Goal: Task Accomplishment & Management: Use online tool/utility

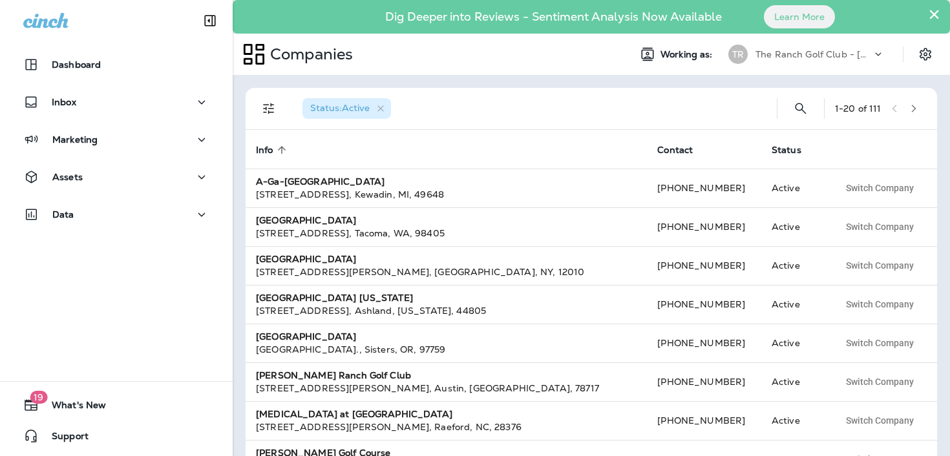
click at [789, 50] on p "The Ranch Golf Club - [GEOGRAPHIC_DATA]" at bounding box center [813, 54] width 116 height 10
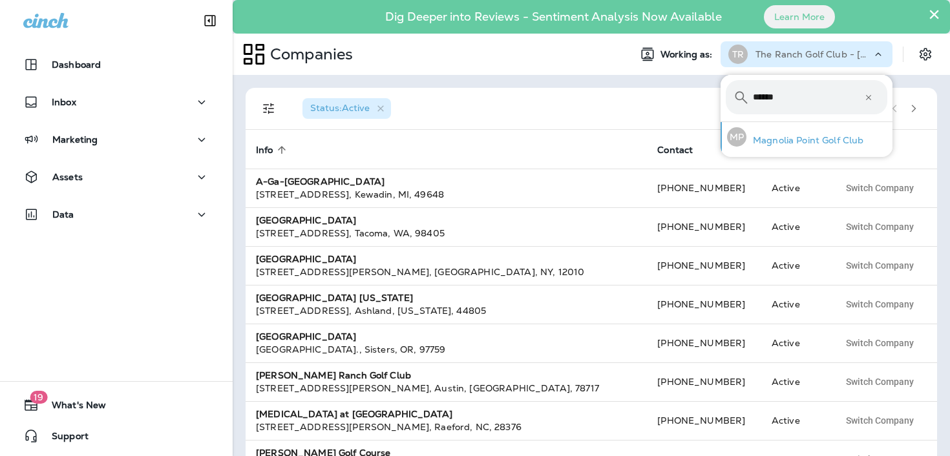
type input "******"
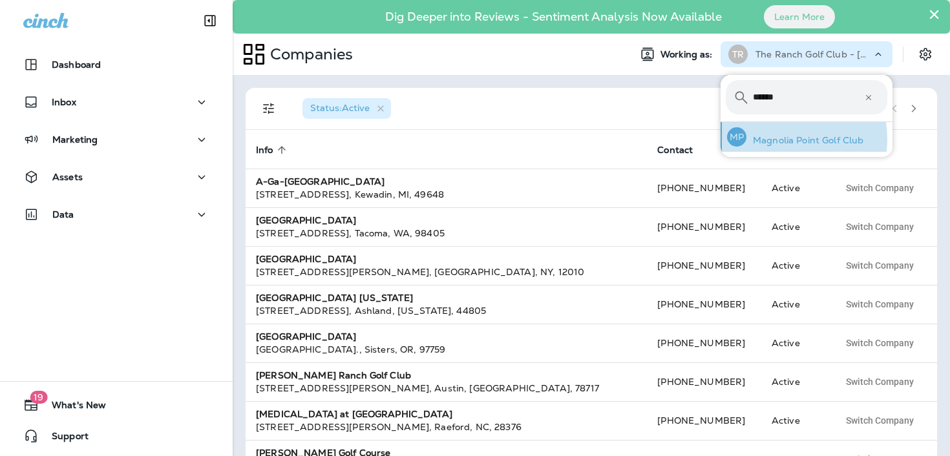
click at [782, 139] on p "Magnolia Point Golf Club" at bounding box center [804, 140] width 117 height 10
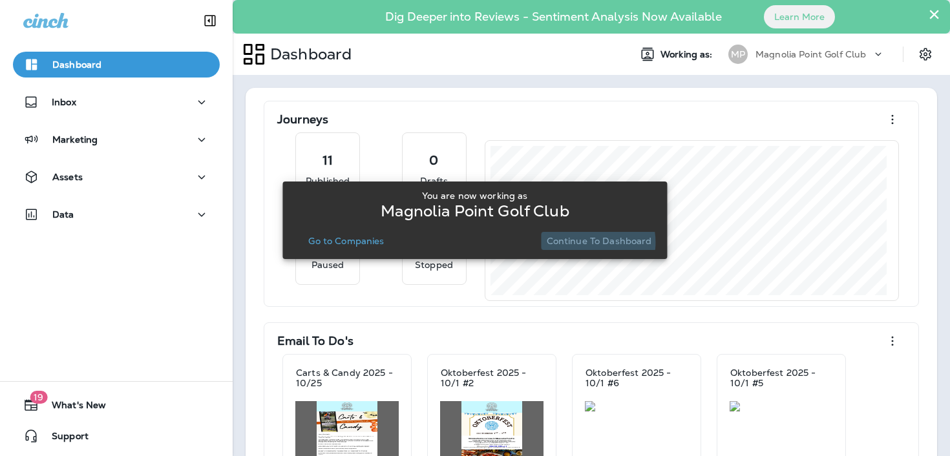
click at [585, 242] on p "Continue to Dashboard" at bounding box center [598, 241] width 105 height 10
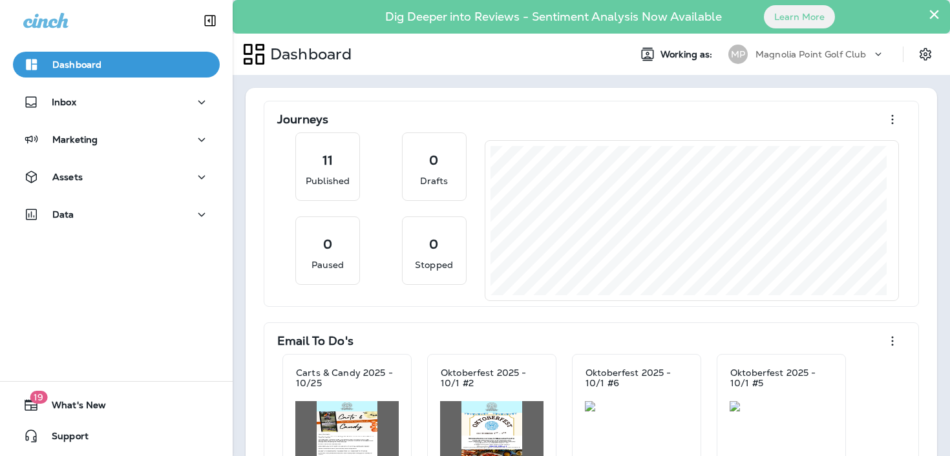
drag, startPoint x: 919, startPoint y: 21, endPoint x: 896, endPoint y: 60, distance: 45.8
click at [928, 21] on button "×" at bounding box center [934, 14] width 12 height 21
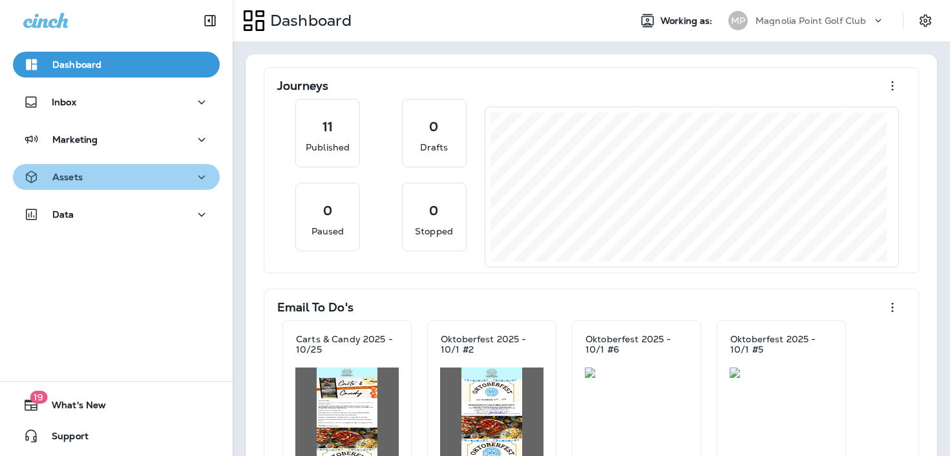
click at [120, 175] on div "Assets" at bounding box center [116, 177] width 186 height 16
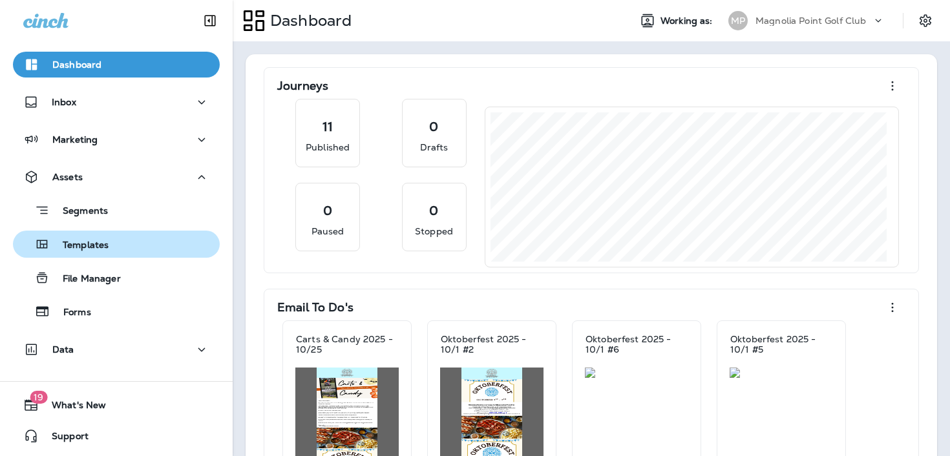
click at [118, 252] on div "Templates" at bounding box center [116, 243] width 196 height 19
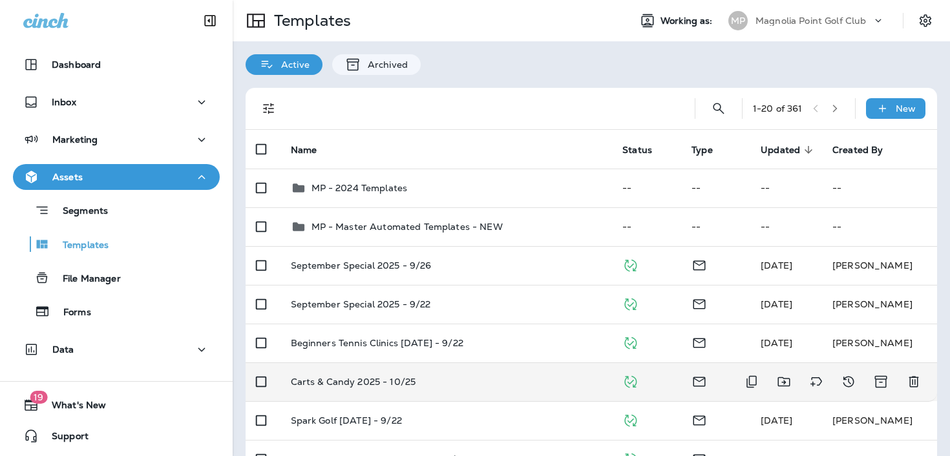
click at [417, 373] on td "Carts & Candy 2025 - 10/25" at bounding box center [446, 381] width 332 height 39
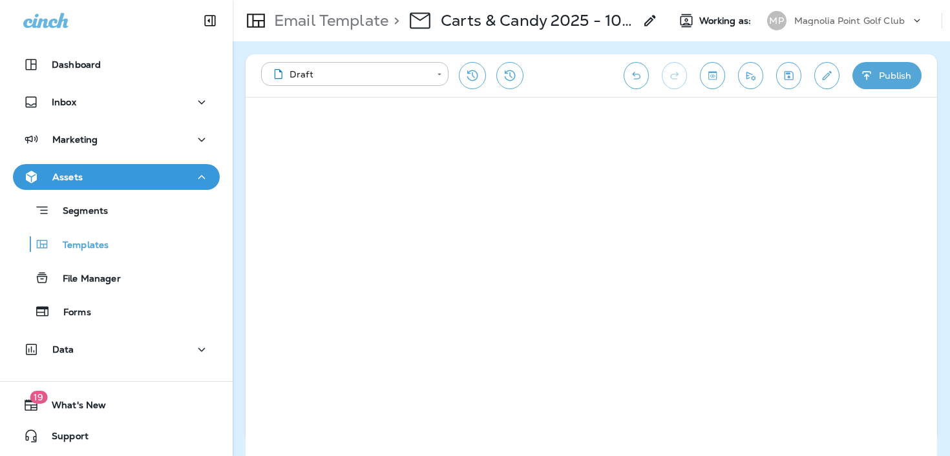
click at [835, 85] on div "**********" at bounding box center [590, 75] width 691 height 43
click at [835, 83] on button "Edit details" at bounding box center [826, 75] width 25 height 27
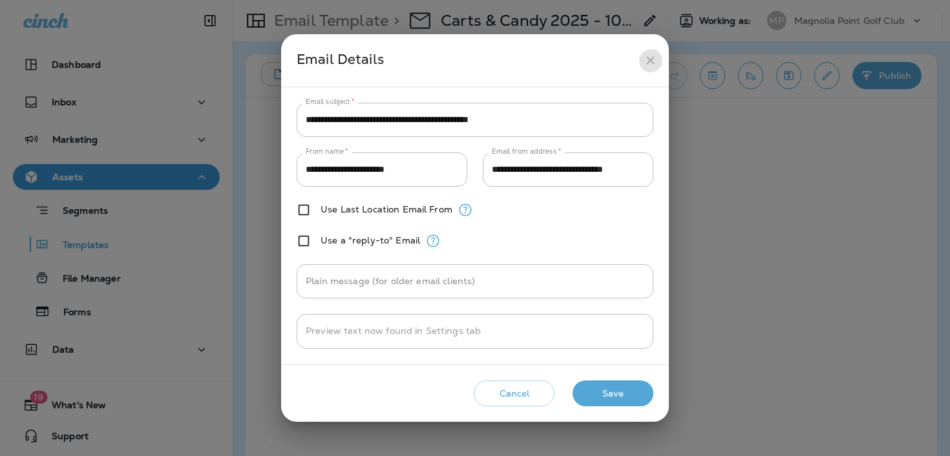
click at [652, 68] on button "close" at bounding box center [650, 60] width 24 height 24
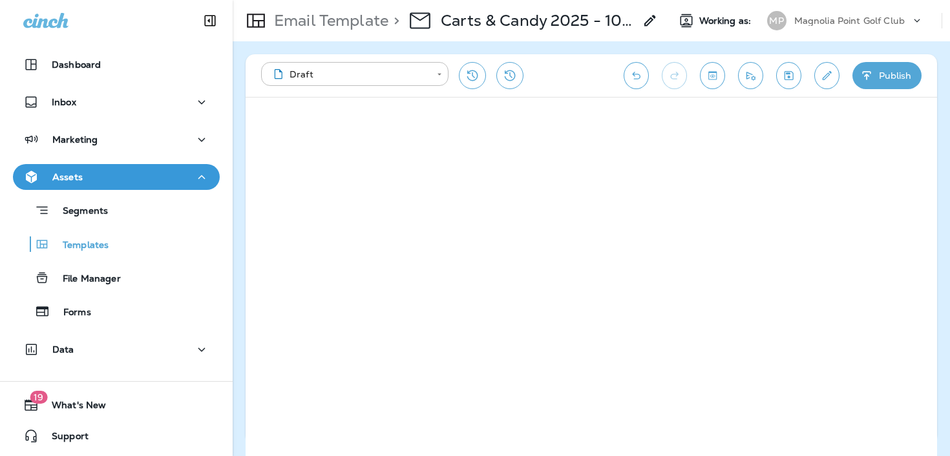
click at [892, 81] on button "Publish" at bounding box center [886, 75] width 69 height 27
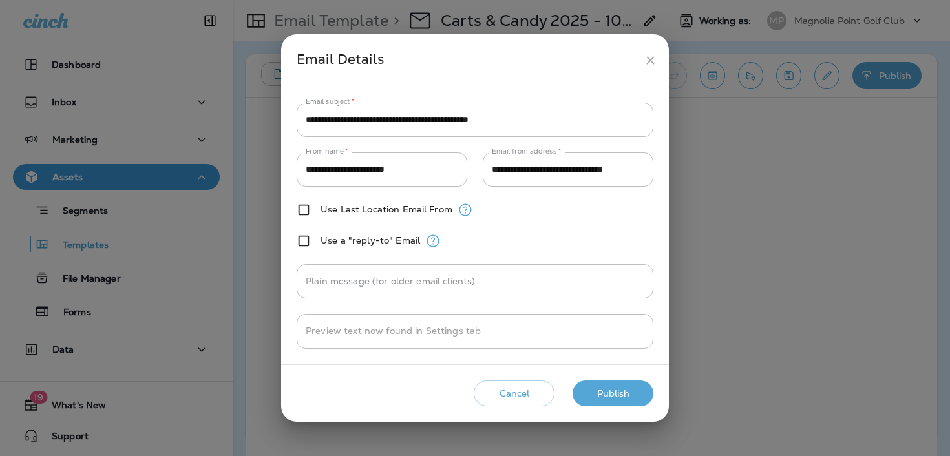
click at [614, 399] on button "Publish" at bounding box center [612, 393] width 81 height 26
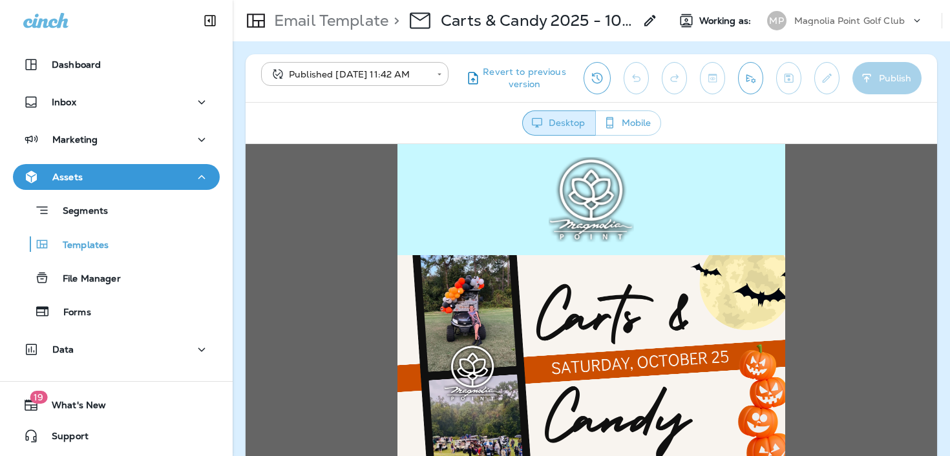
click at [751, 82] on icon "Send test email" at bounding box center [750, 78] width 14 height 13
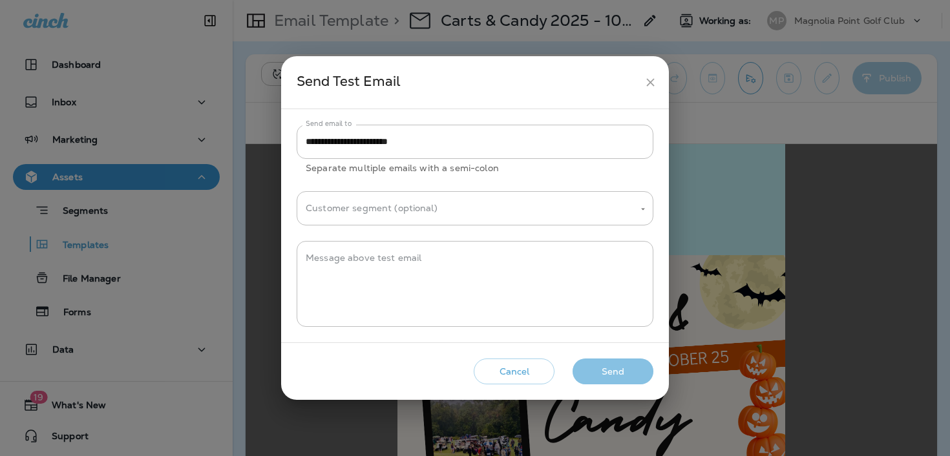
click at [605, 368] on button "Send" at bounding box center [612, 372] width 81 height 26
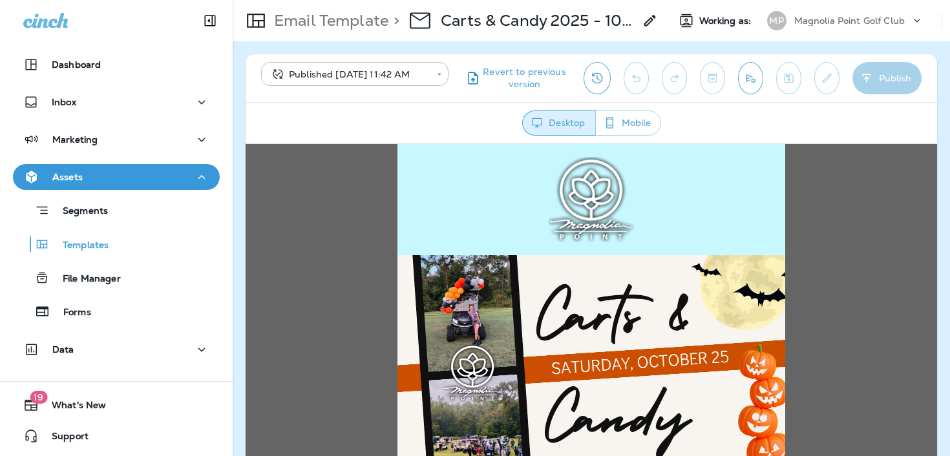
click at [749, 77] on icon "Send test email" at bounding box center [750, 78] width 14 height 13
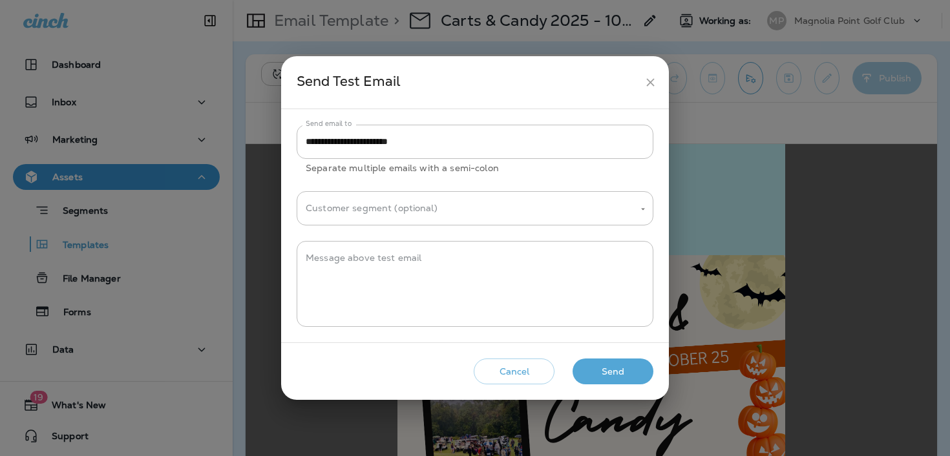
click at [615, 382] on button "Send" at bounding box center [612, 372] width 81 height 26
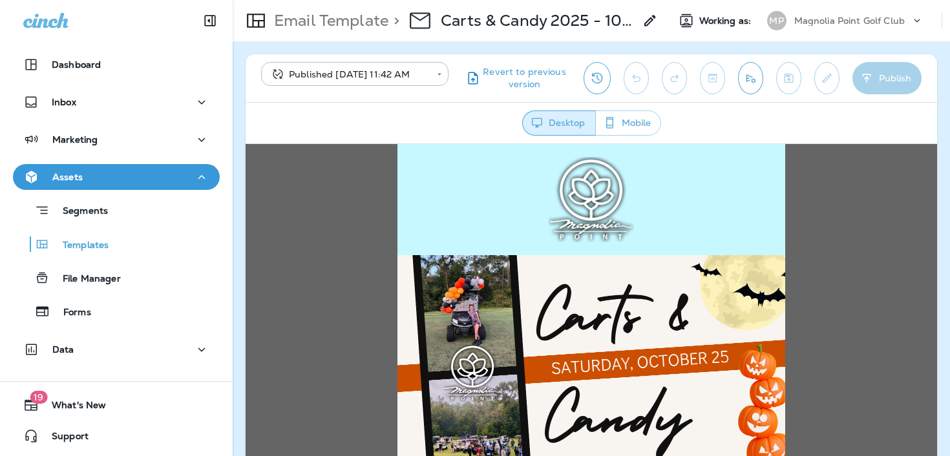
click at [751, 78] on icon "Send test email" at bounding box center [750, 78] width 14 height 13
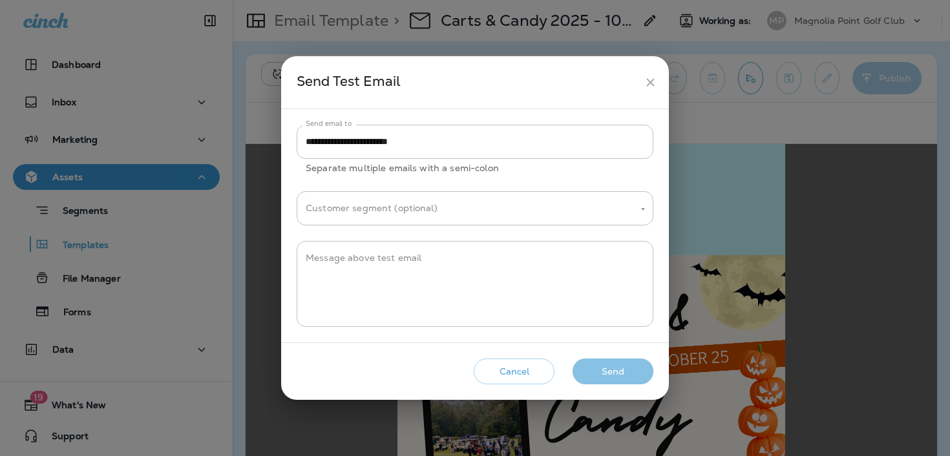
click at [619, 367] on button "Send" at bounding box center [612, 372] width 81 height 26
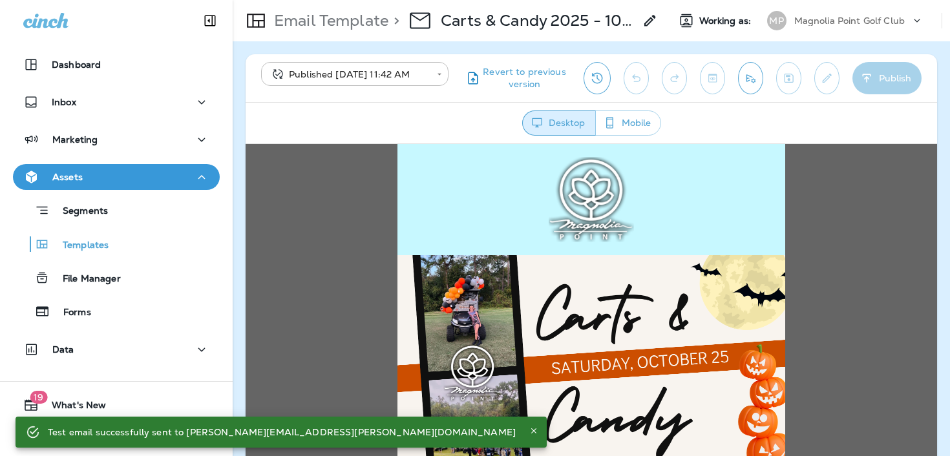
click at [806, 23] on p "Magnolia Point Golf Club" at bounding box center [849, 21] width 110 height 10
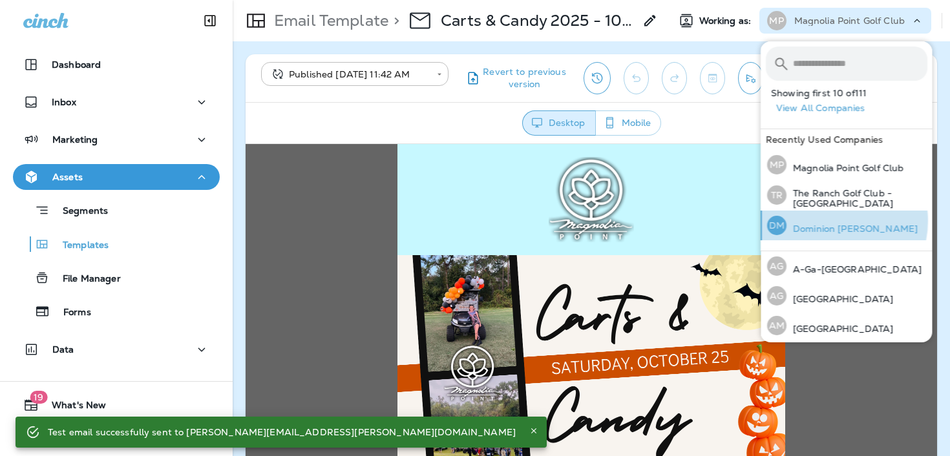
click at [827, 220] on div "DM Dominion [PERSON_NAME]" at bounding box center [842, 226] width 161 height 30
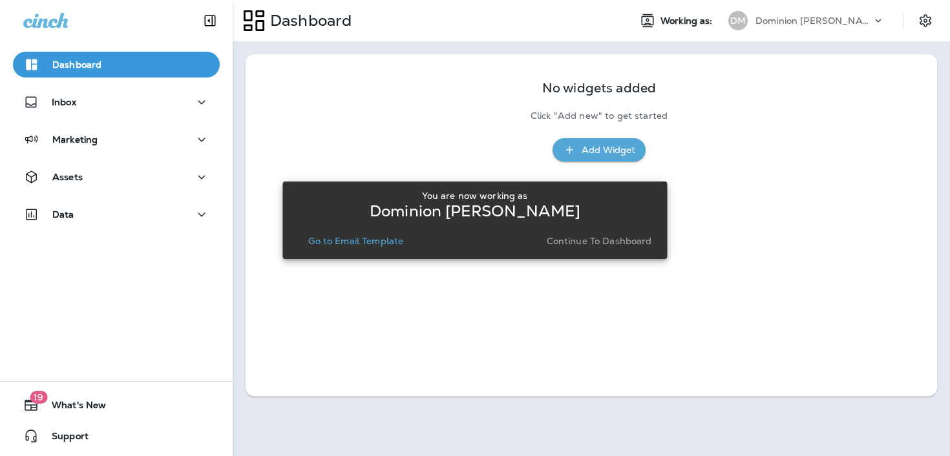
click at [585, 245] on p "Continue to Dashboard" at bounding box center [598, 241] width 105 height 10
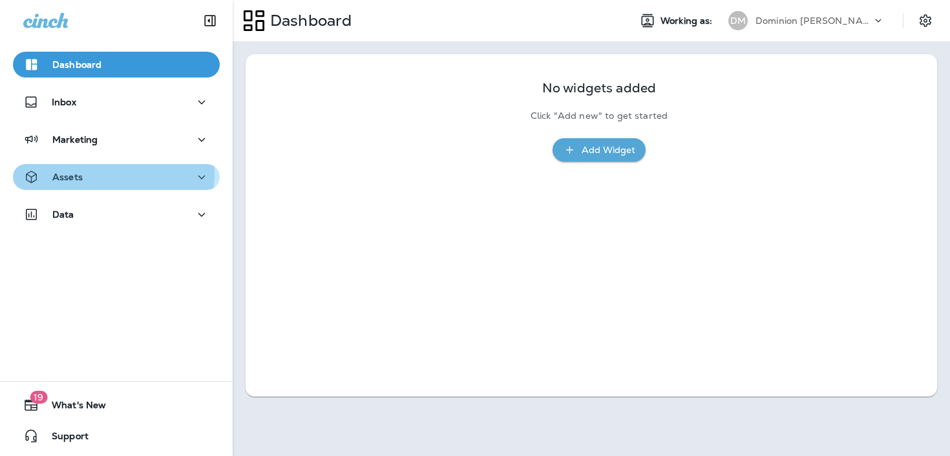
click at [59, 172] on p "Assets" at bounding box center [67, 177] width 30 height 10
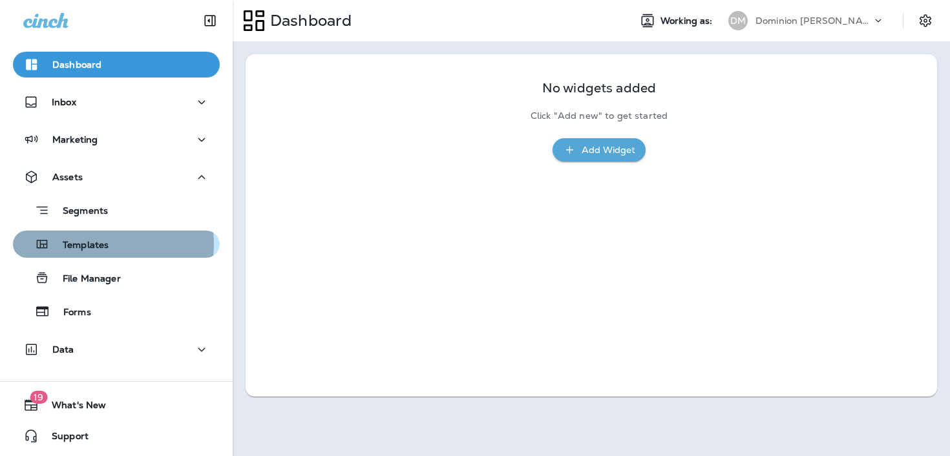
click at [92, 244] on p "Templates" at bounding box center [79, 246] width 59 height 12
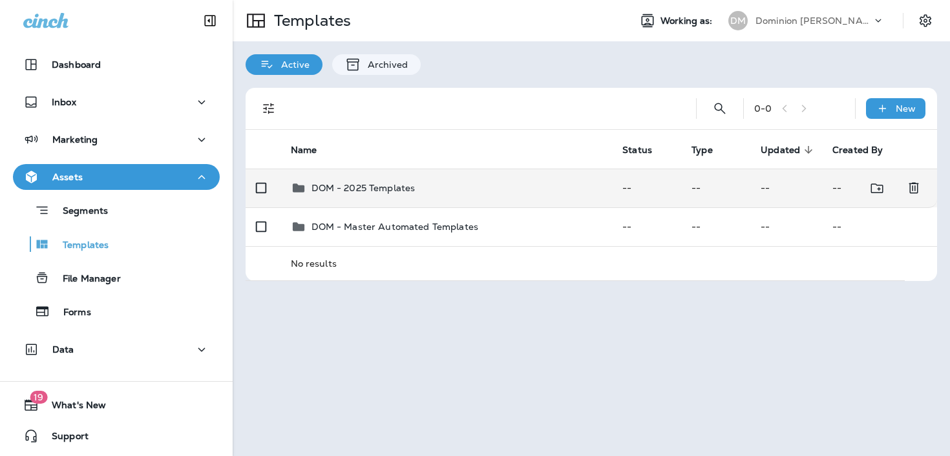
click at [378, 191] on p "DOM - 2025 Templates" at bounding box center [363, 188] width 104 height 10
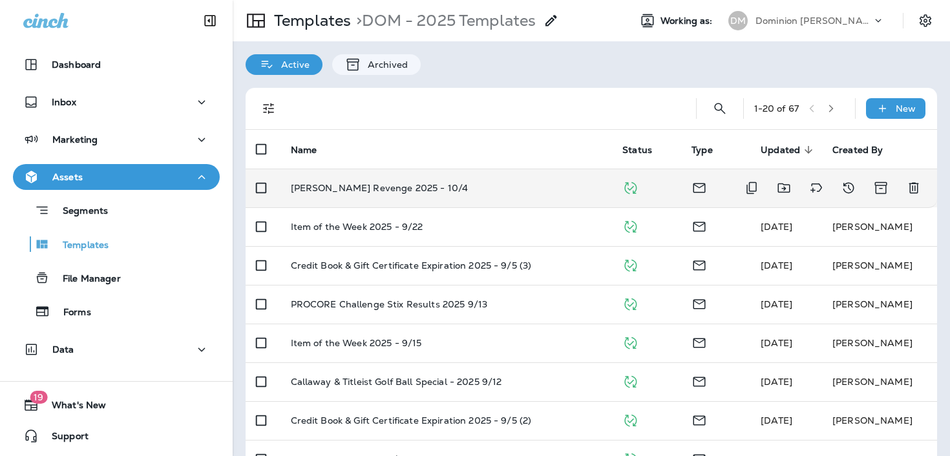
click at [457, 195] on td "[PERSON_NAME] Revenge 2025 - 10/4" at bounding box center [446, 188] width 332 height 39
